Goal: Use online tool/utility: Utilize a website feature to perform a specific function

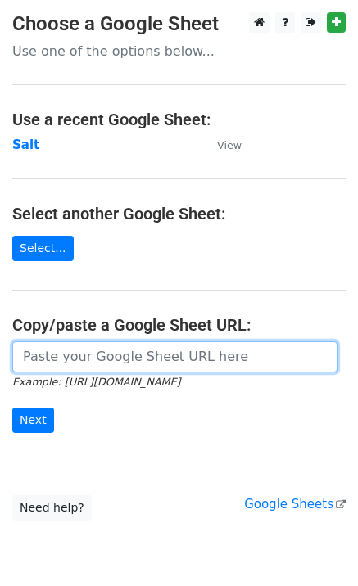
click at [59, 362] on input "url" at bounding box center [174, 356] width 325 height 31
paste input "[URL][DOMAIN_NAME]"
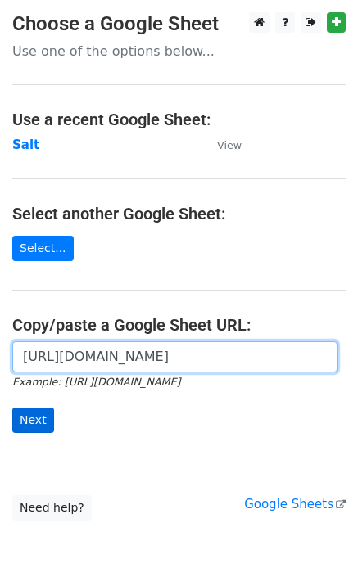
scroll to position [0, 356]
type input "https://docs.google.com/spreadsheets/d/1VPCjPxRBbWNLJjnCxAA0nW7_SpSsRbxUAy_tFhd…"
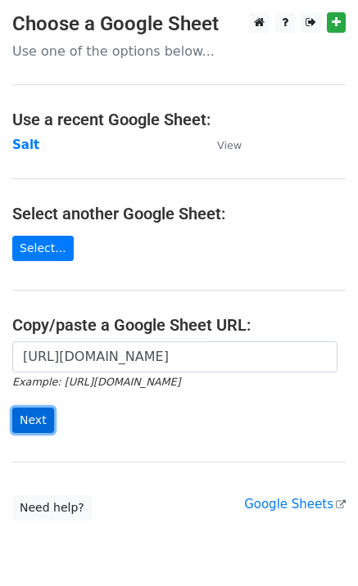
click at [44, 415] on input "Next" at bounding box center [33, 419] width 42 height 25
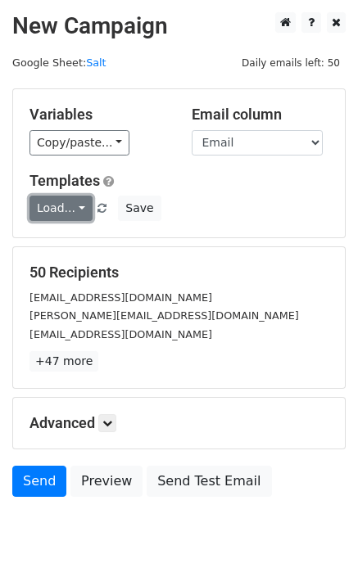
click at [53, 214] on link "Load..." at bounding box center [60, 208] width 63 height 25
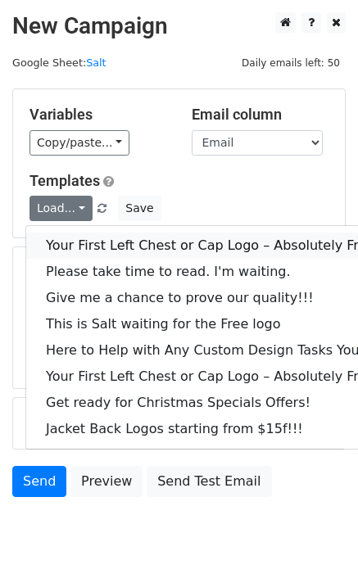
click at [75, 237] on link "Your First Left Chest or Cap Logo – Absolutely Free" at bounding box center [221, 245] width 390 height 26
